Goal: Task Accomplishment & Management: Use online tool/utility

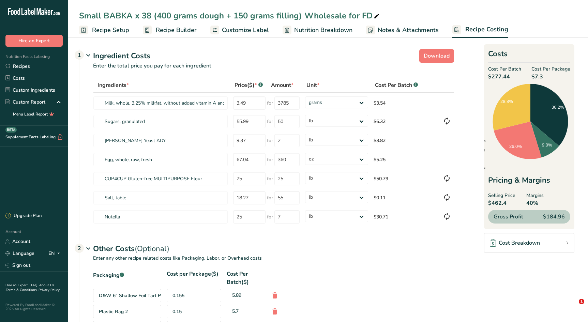
select select "12"
select select "5"
select select "12"
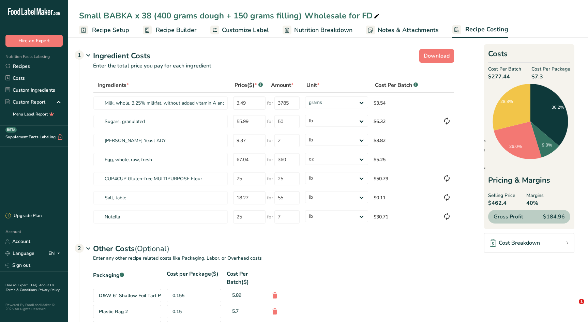
select select "12"
click at [29, 65] on link "Recipes" at bounding box center [34, 66] width 68 height 12
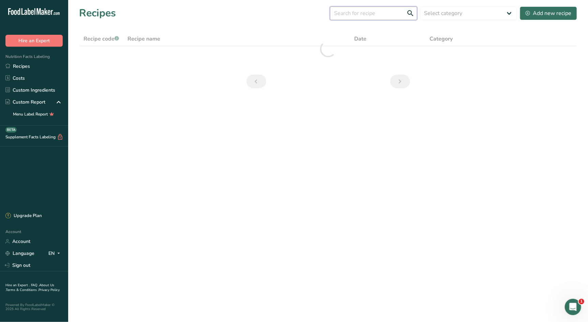
click at [388, 17] on input "text" at bounding box center [373, 13] width 87 height 14
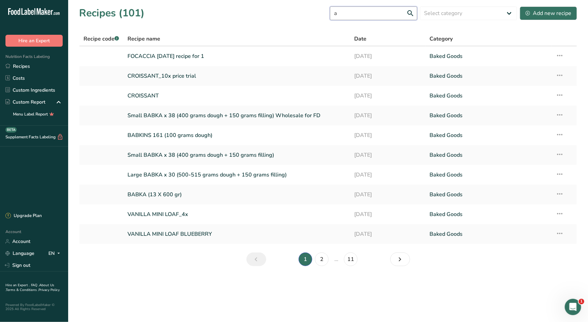
click at [368, 14] on input "a" at bounding box center [373, 13] width 87 height 14
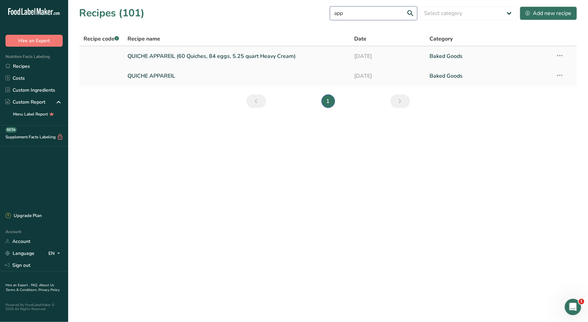
type input "app"
click at [167, 62] on link "QUICHE APPAREIL (60 Quiches, 84 eggs, 5.25 quart Heavy Cream)" at bounding box center [237, 56] width 219 height 14
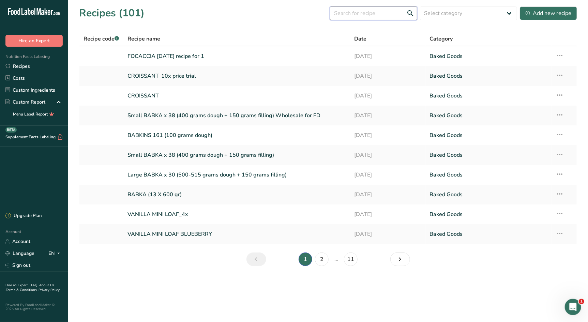
click at [377, 14] on input "text" at bounding box center [373, 13] width 87 height 14
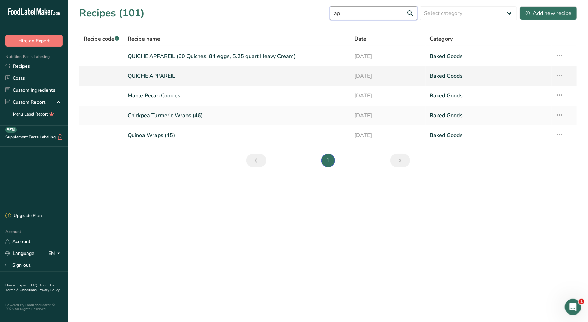
type input "ap"
click at [170, 75] on link "QUICHE APPAREIL" at bounding box center [237, 76] width 219 height 14
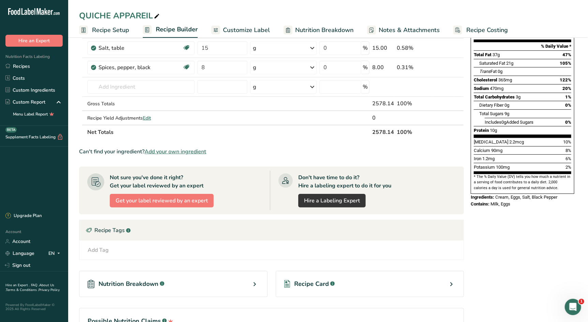
scroll to position [133, 0]
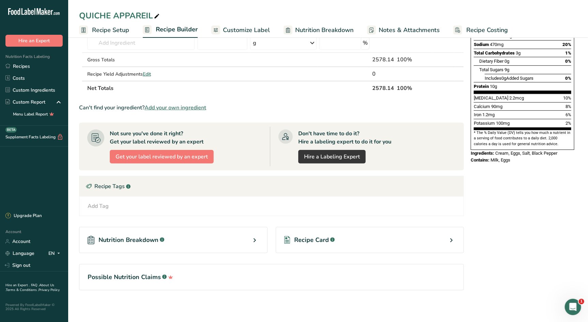
drag, startPoint x: 313, startPoint y: 235, endPoint x: 327, endPoint y: 245, distance: 16.5
click at [313, 236] on span "Recipe Card" at bounding box center [311, 240] width 35 height 9
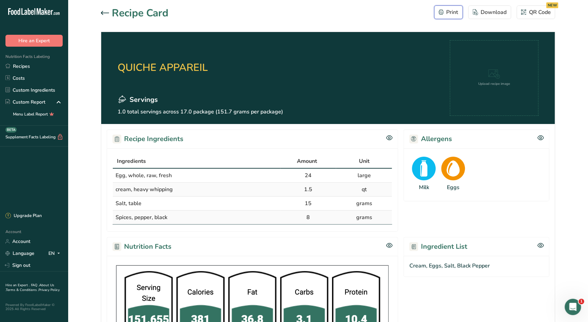
drag, startPoint x: 447, startPoint y: 11, endPoint x: 480, endPoint y: 250, distance: 242.0
click at [447, 11] on div "Print" at bounding box center [449, 12] width 20 height 8
